Goal: Check status: Check status

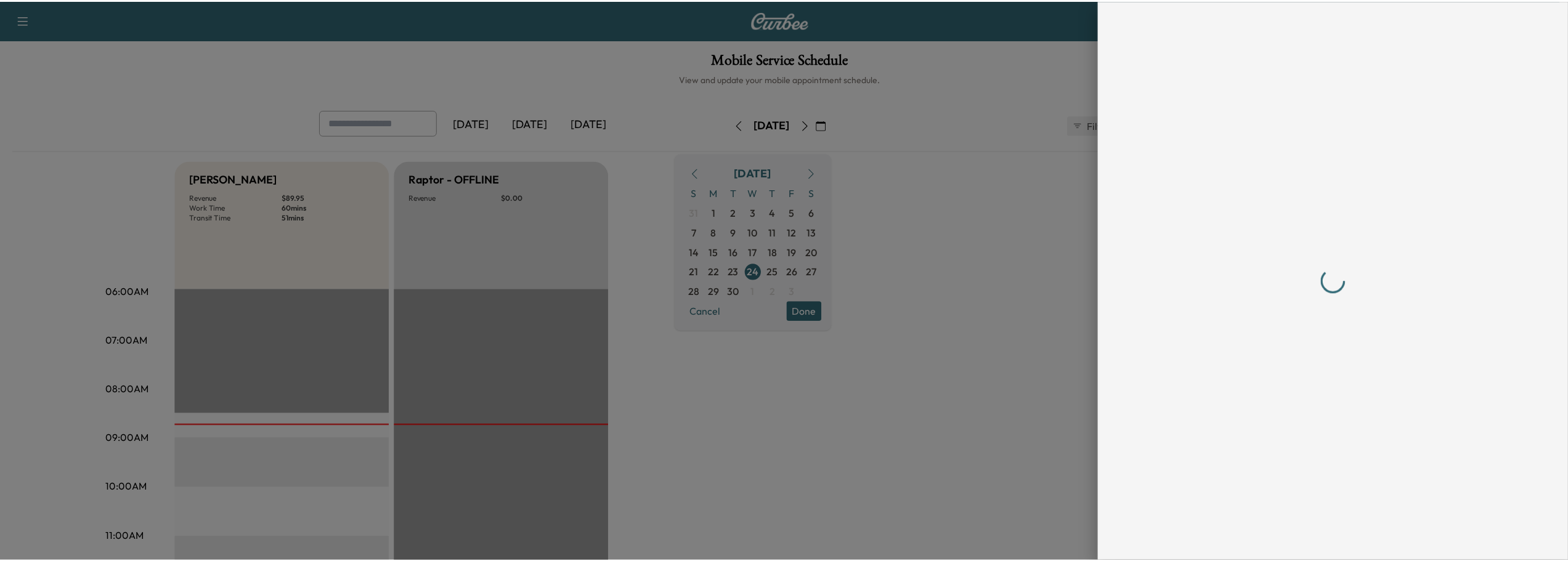
scroll to position [307, 0]
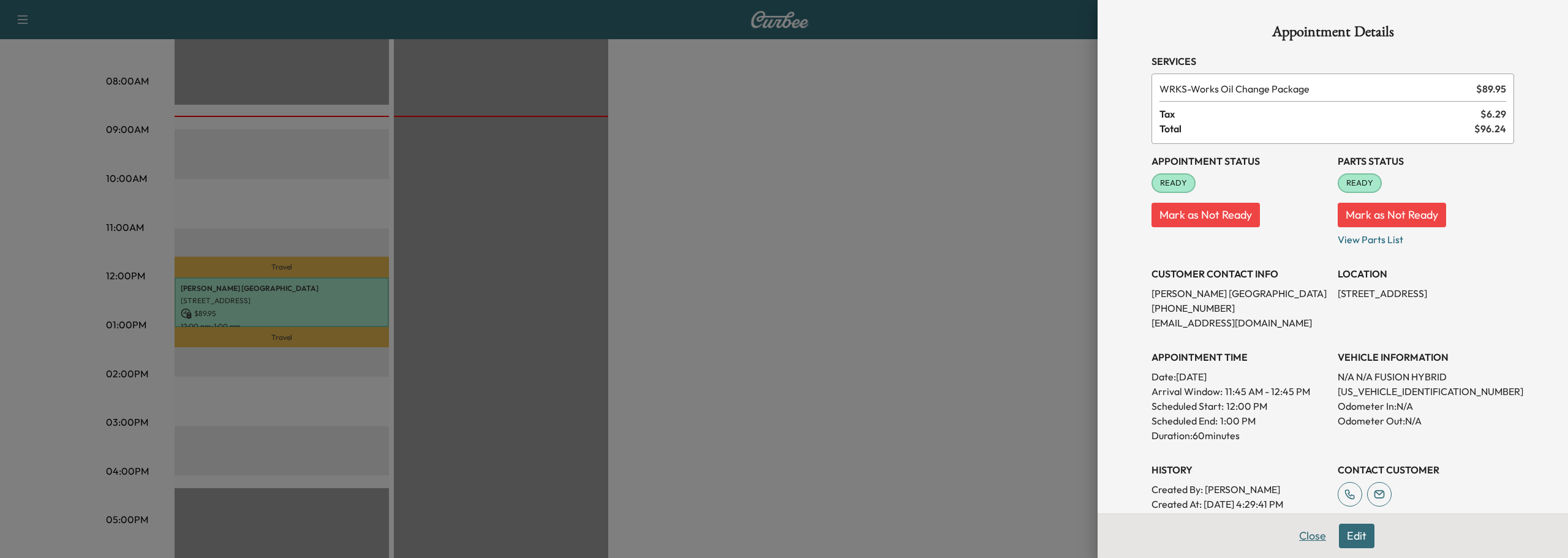
click at [1300, 536] on button "Close" at bounding box center [1313, 536] width 43 height 24
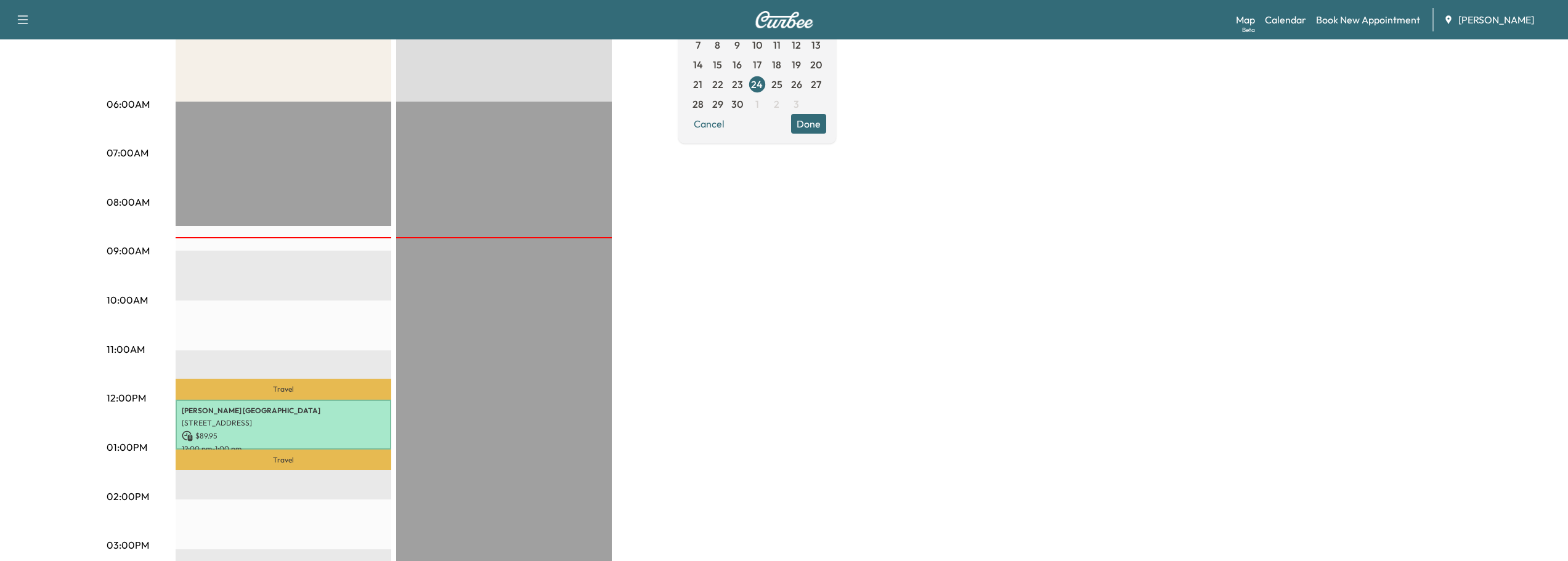
scroll to position [0, 0]
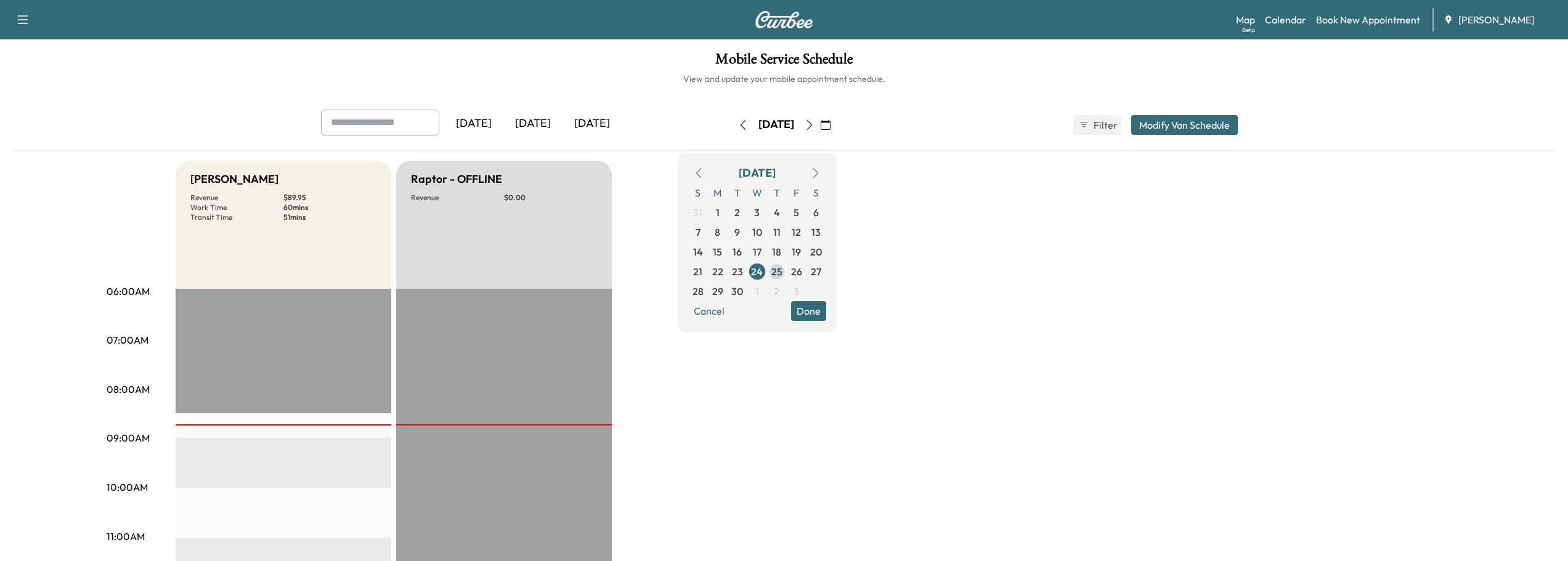
click at [783, 272] on span "25" at bounding box center [777, 272] width 11 height 15
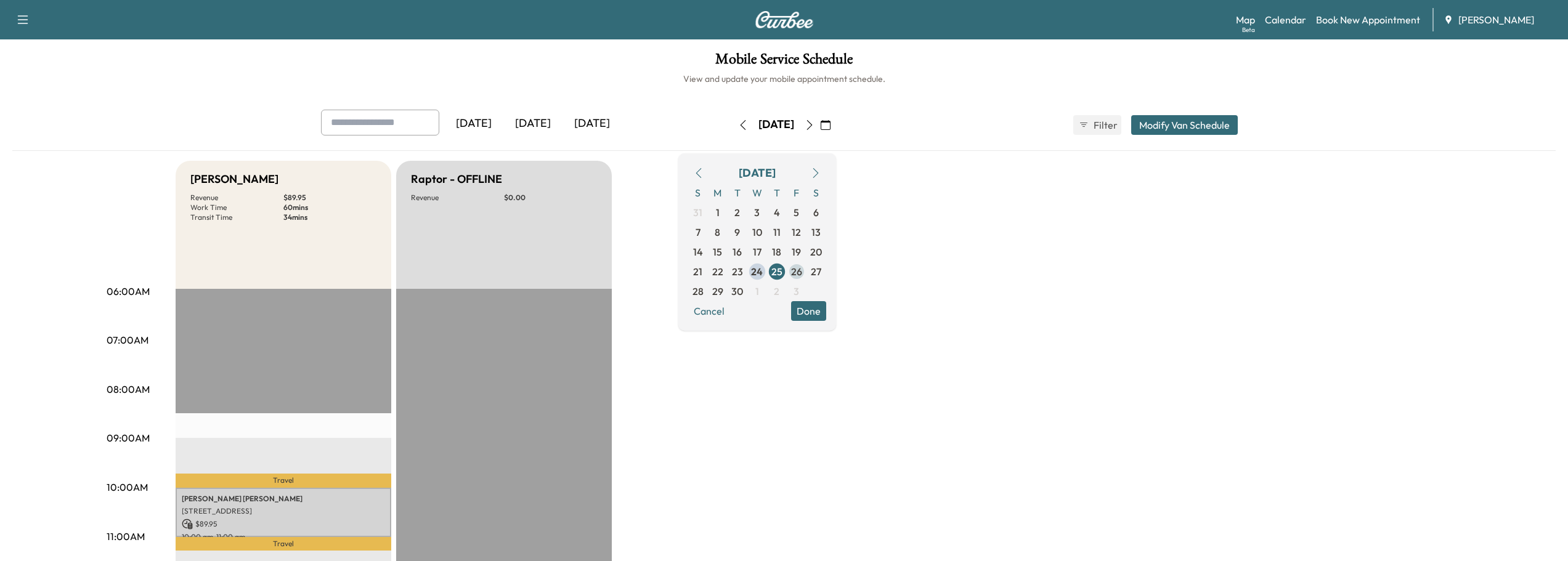
click at [802, 267] on span "26" at bounding box center [797, 272] width 11 height 15
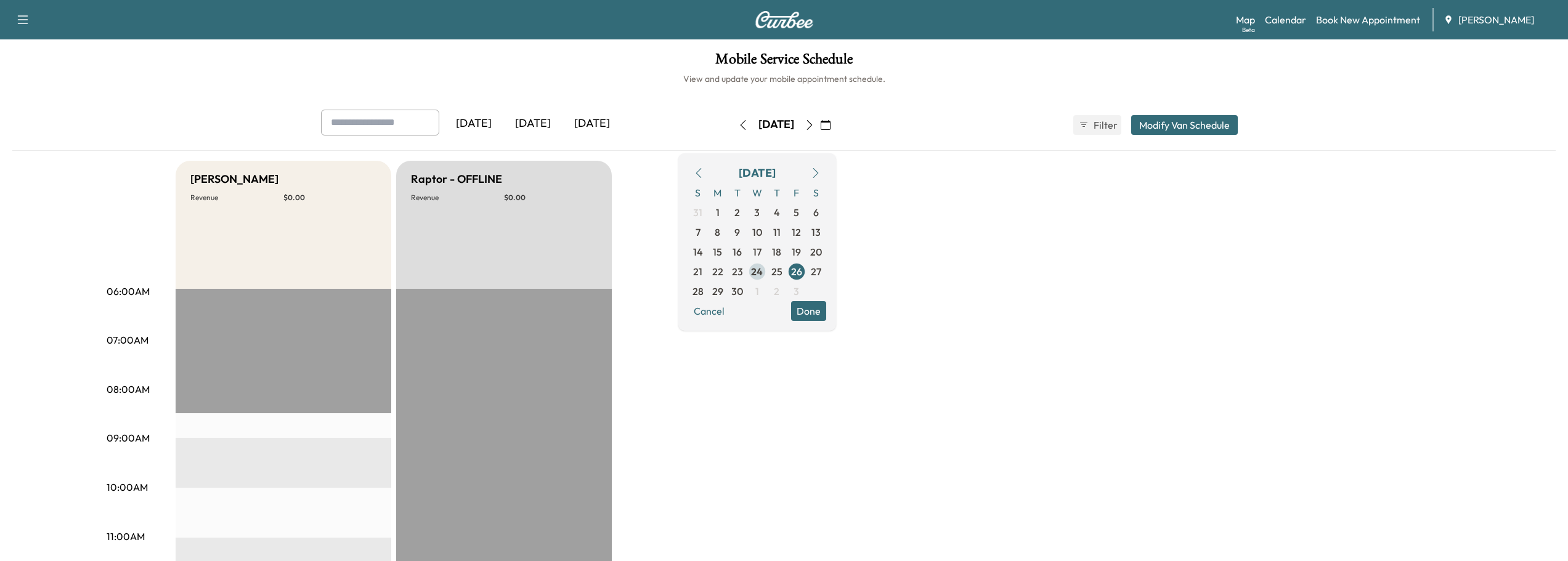
click at [763, 272] on span "24" at bounding box center [756, 272] width 11 height 15
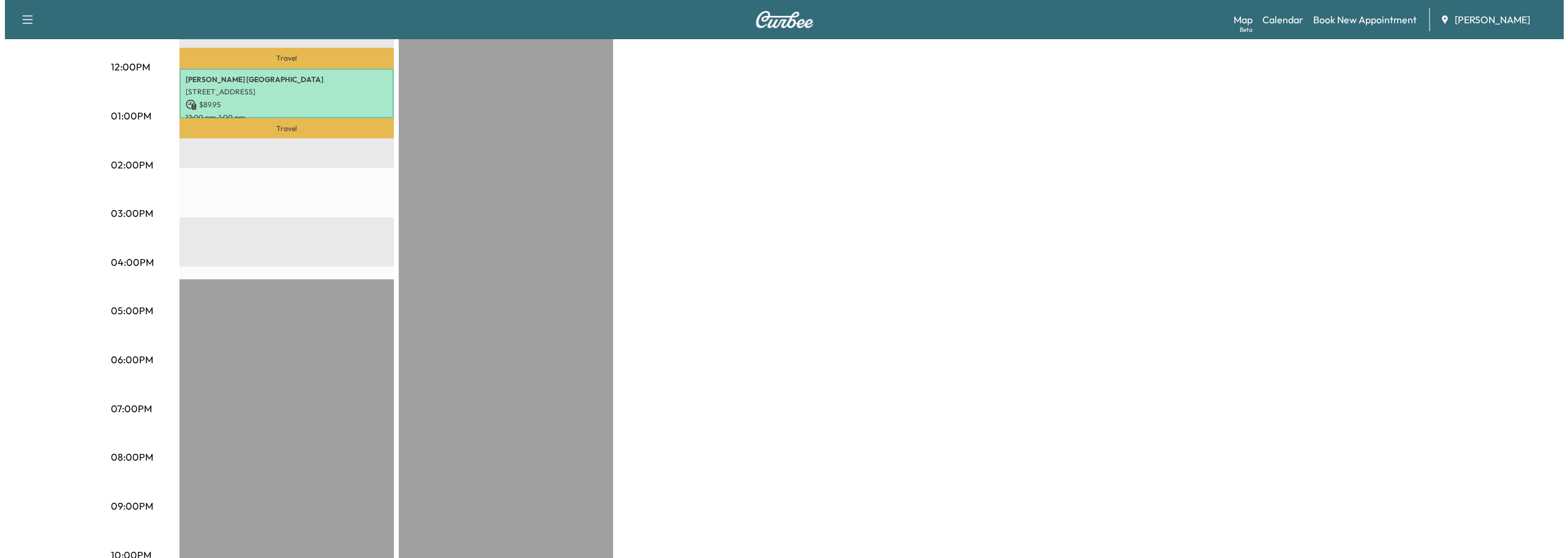
scroll to position [349, 0]
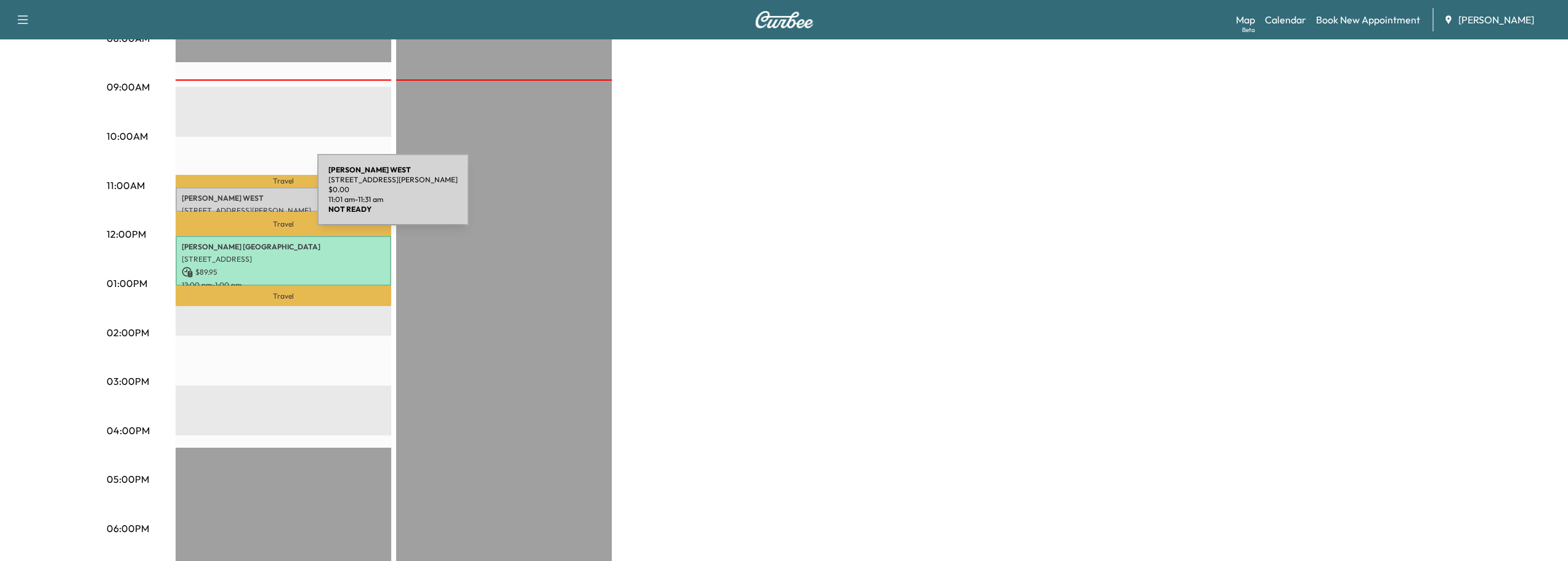
click at [225, 197] on p "[PERSON_NAME] [PERSON_NAME]" at bounding box center [283, 198] width 203 height 9
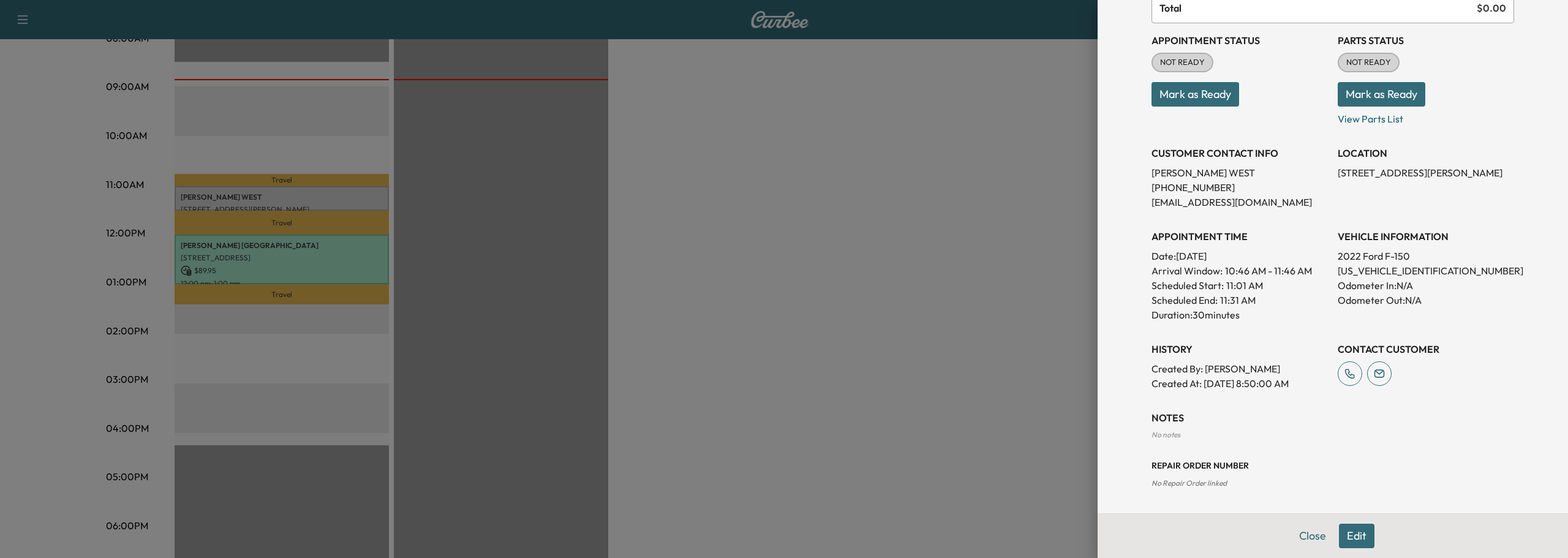
scroll to position [0, 0]
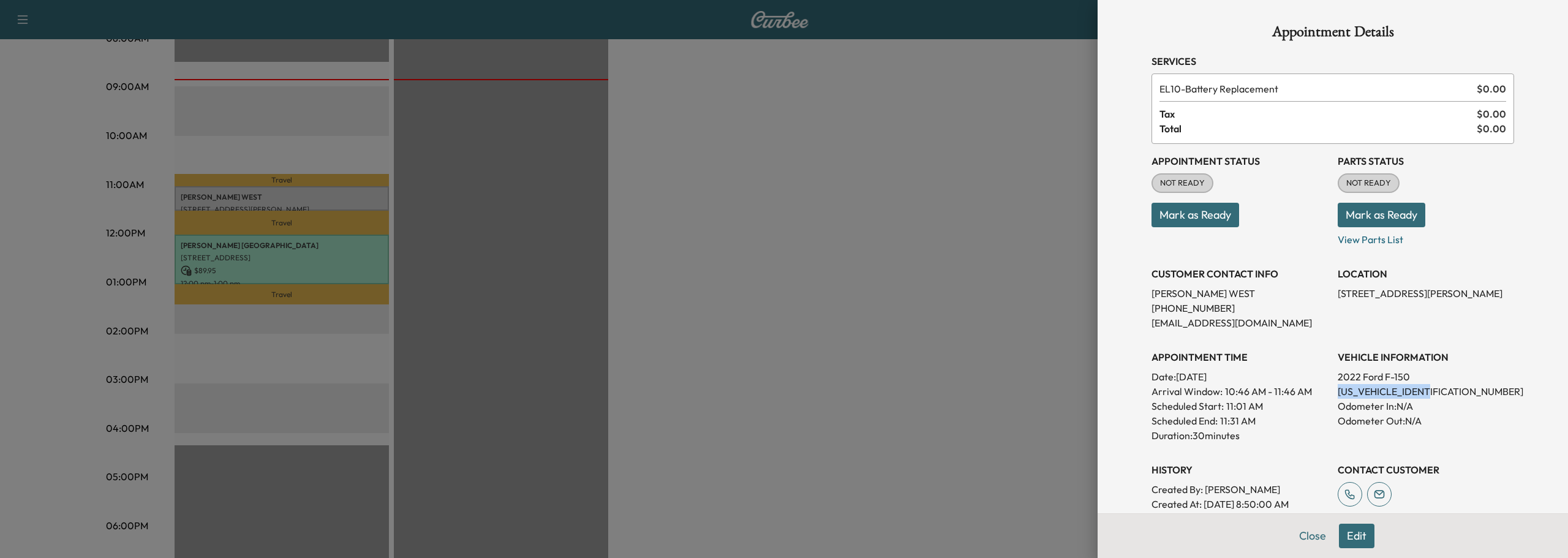
drag, startPoint x: 1327, startPoint y: 392, endPoint x: 1450, endPoint y: 391, distance: 123.0
click at [1450, 391] on div "Appointment Status NOT READY Mark as Ready Parts Status NOT READY Mark as Ready…" at bounding box center [1333, 327] width 362 height 368
copy p "[US_VEHICLE_IDENTIFICATION_NUMBER]"
drag, startPoint x: 1329, startPoint y: 289, endPoint x: 1427, endPoint y: 305, distance: 99.3
click at [1427, 301] on p "[STREET_ADDRESS][PERSON_NAME]" at bounding box center [1426, 294] width 176 height 15
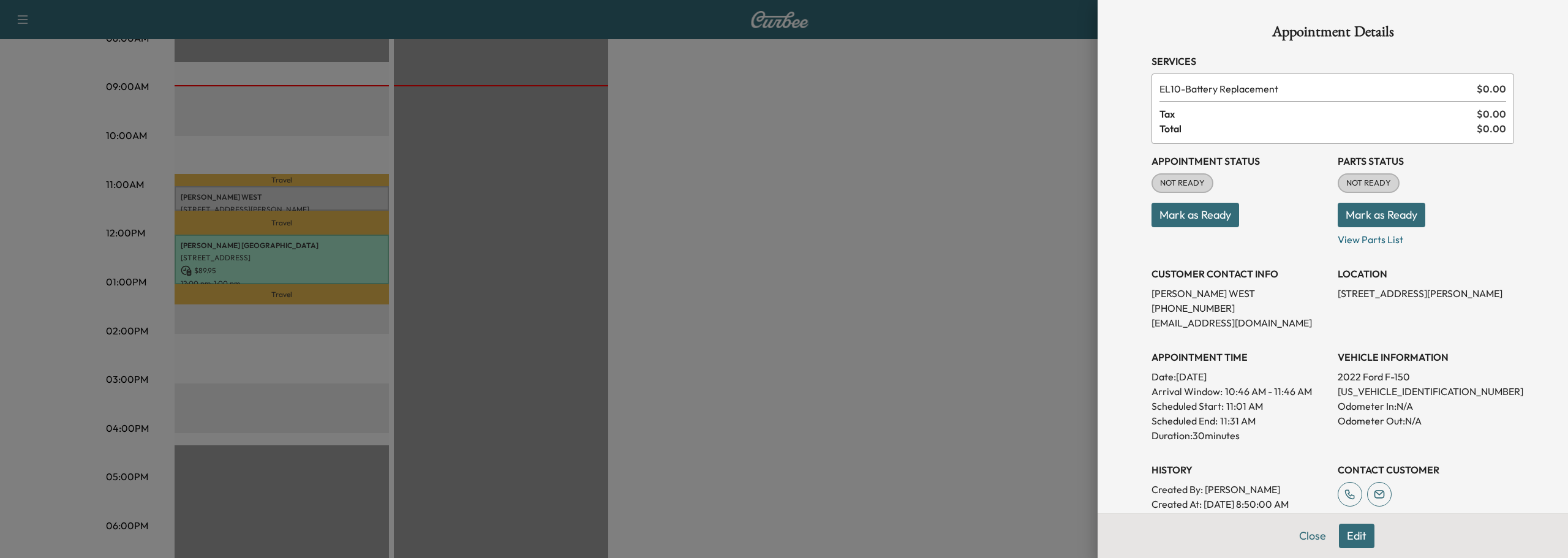
copy p "[STREET_ADDRESS][PERSON_NAME]"
